Goal: Information Seeking & Learning: Learn about a topic

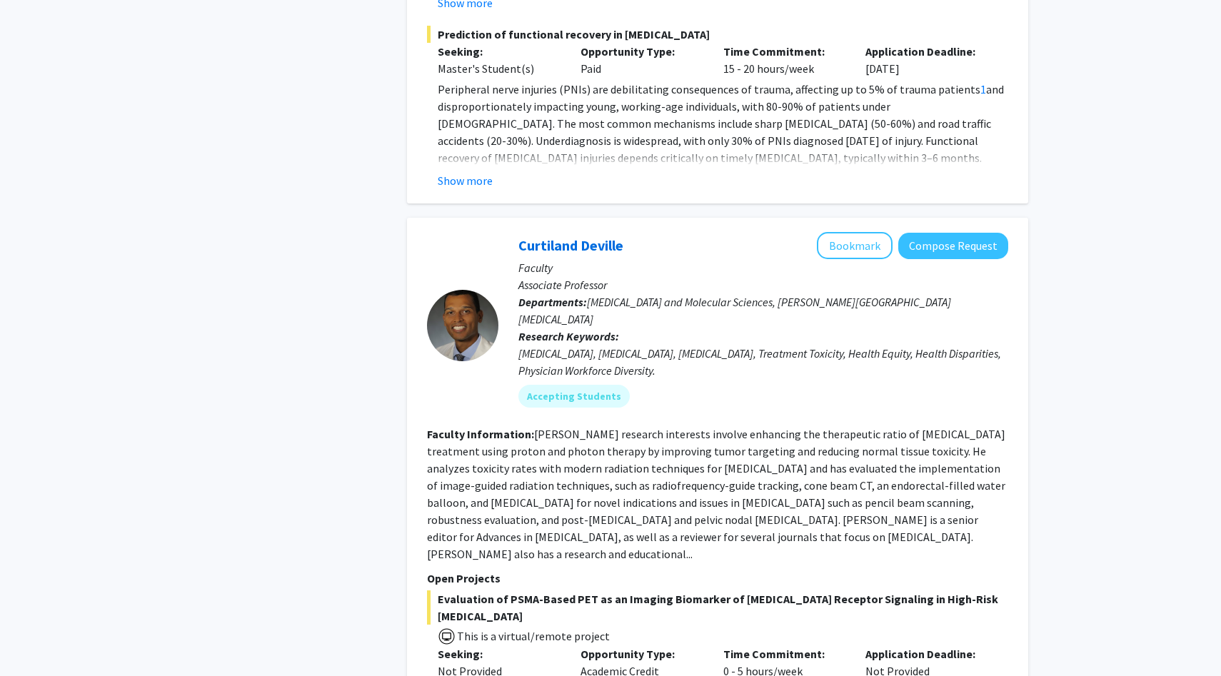
scroll to position [7234, 0]
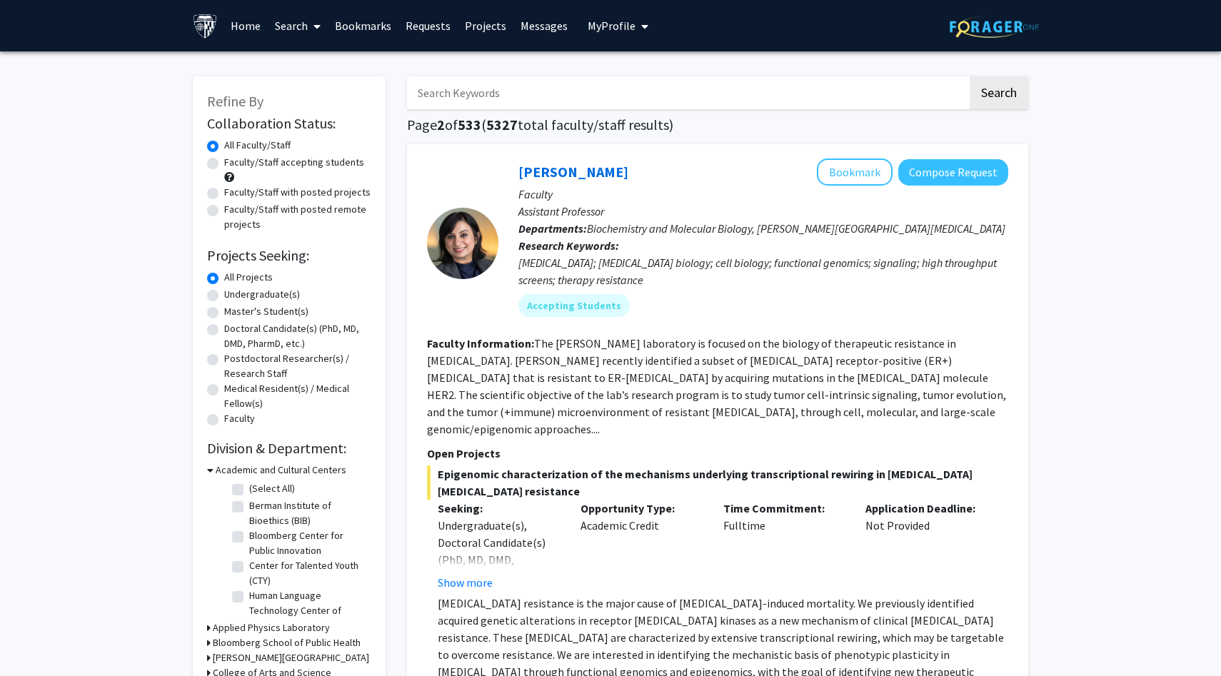
click at [593, 92] on input "Search Keywords" at bounding box center [687, 92] width 561 height 33
type input "digital"
click at [1008, 94] on button "Search" at bounding box center [999, 92] width 59 height 33
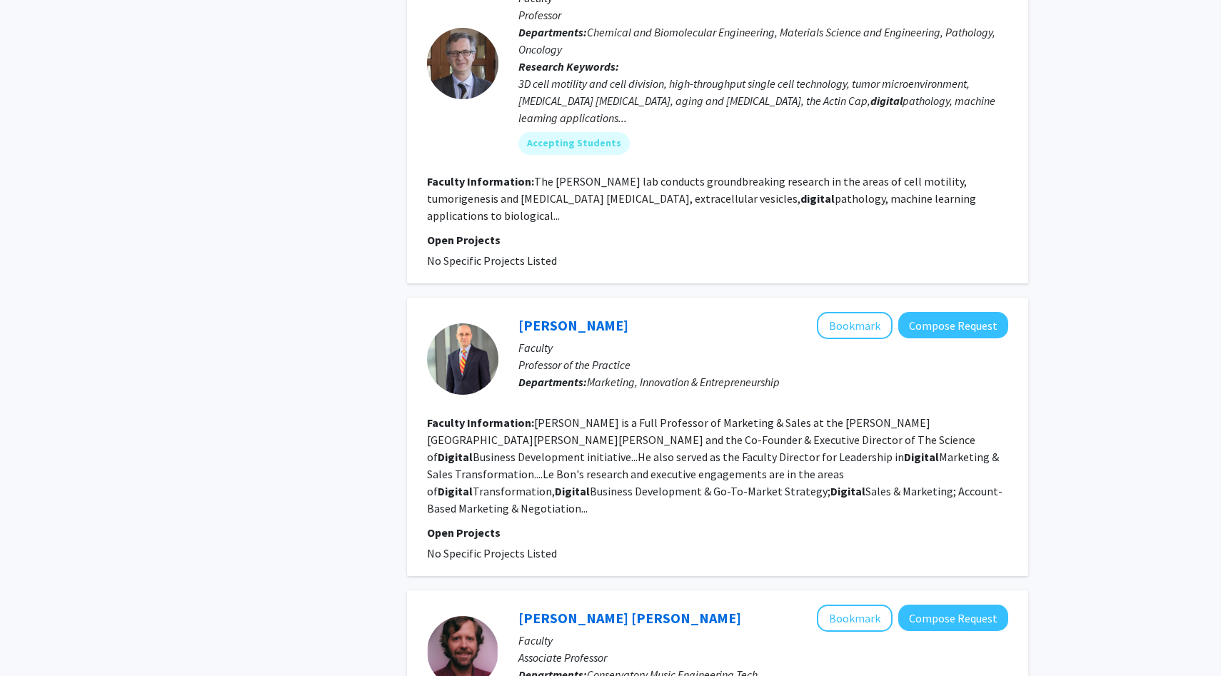
scroll to position [2483, 0]
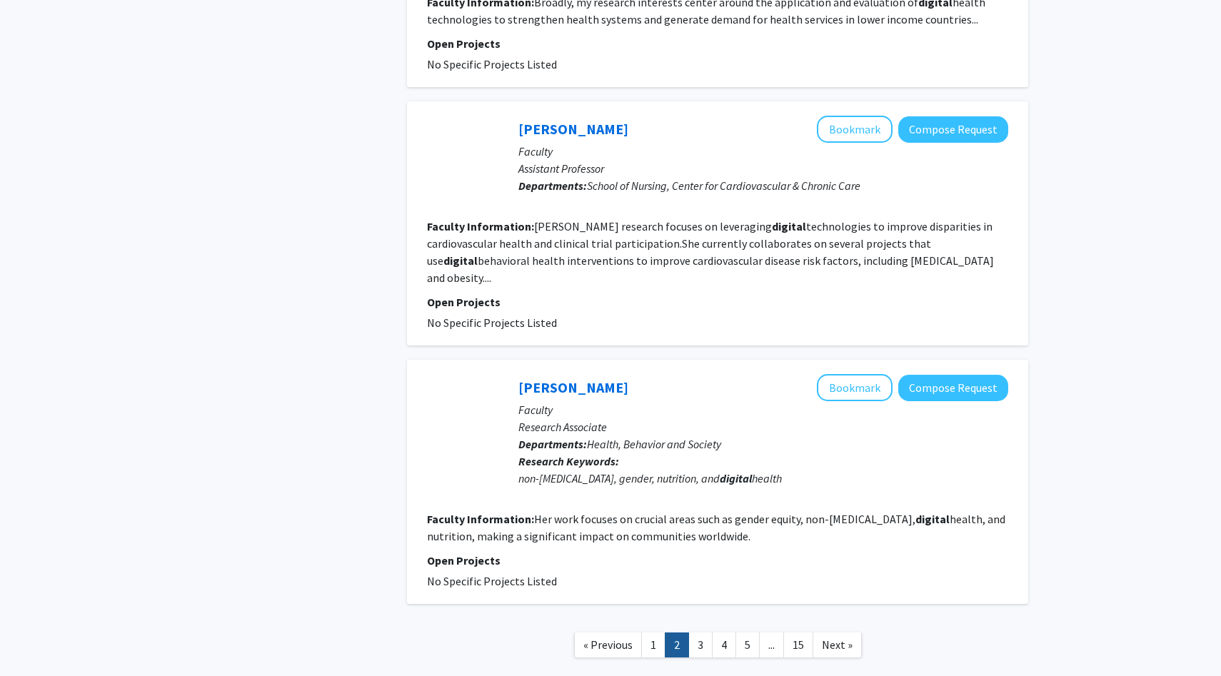
scroll to position [2185, 0]
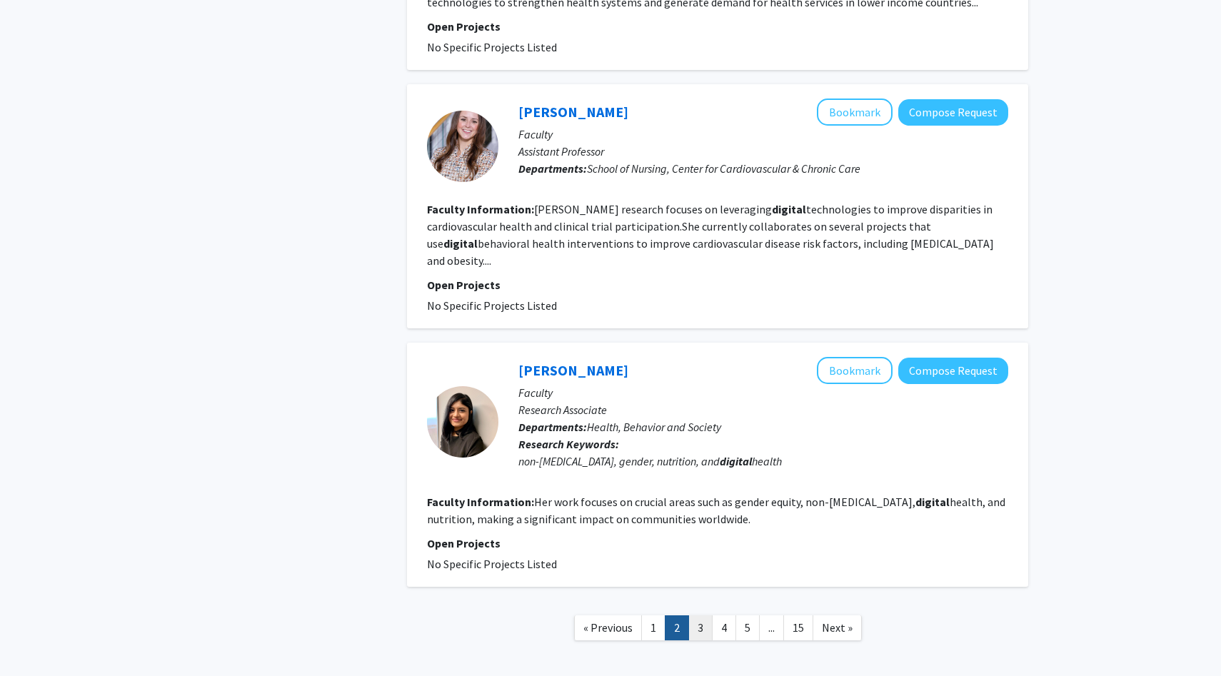
click at [708, 616] on link "3" at bounding box center [700, 628] width 24 height 25
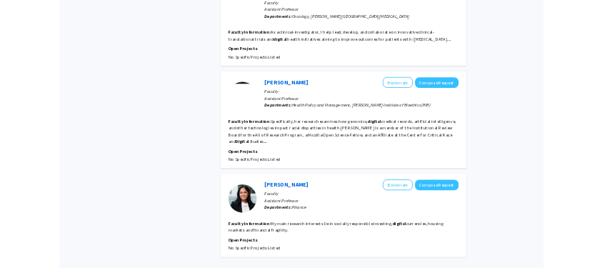
scroll to position [2083, 0]
